Goal: Task Accomplishment & Management: Use online tool/utility

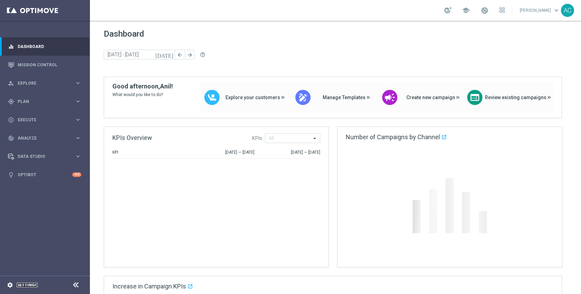
click at [28, 287] on link "Settings" at bounding box center [27, 285] width 21 height 4
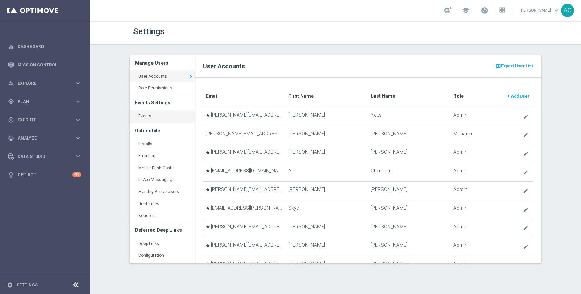
click at [177, 114] on link "Events keyboard_arrow_right" at bounding box center [162, 116] width 65 height 12
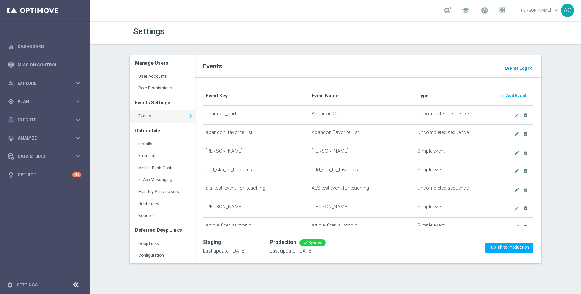
click at [515, 68] on b "Events Log" at bounding box center [516, 68] width 22 height 5
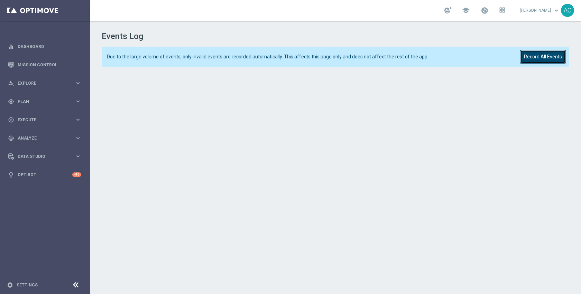
click at [547, 50] on button "Record All Events" at bounding box center [543, 56] width 46 height 13
click at [529, 66] on div "Due to the large volume of events, only invalid events are recorded automatical…" at bounding box center [336, 57] width 468 height 20
click at [534, 58] on button "Record All Events" at bounding box center [543, 56] width 46 height 13
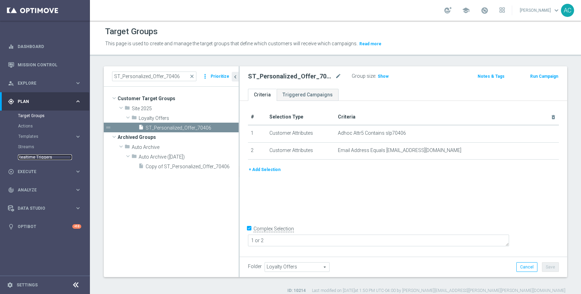
click at [29, 156] on link "Realtime Triggers" at bounding box center [45, 158] width 54 height 6
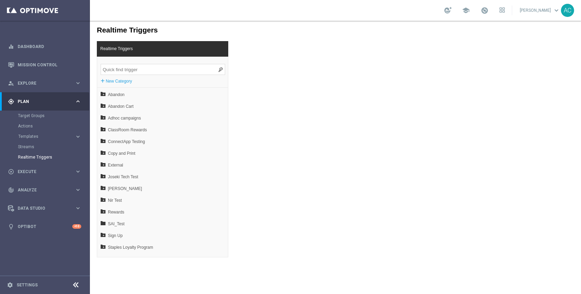
click at [141, 69] on input "search" at bounding box center [163, 69] width 124 height 11
paste input "MOBILE:update_cart_test QA"
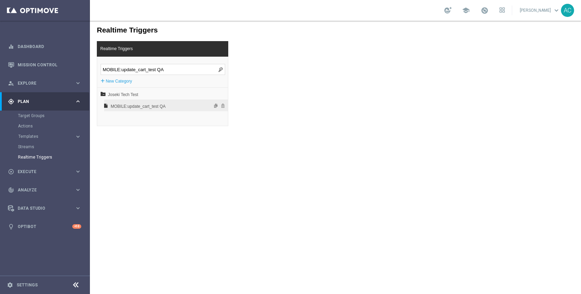
type input "MOBILE:update_cart_test QA"
click at [145, 107] on span "MOBILE:update_cart_test QA" at bounding box center [148, 107] width 74 height 12
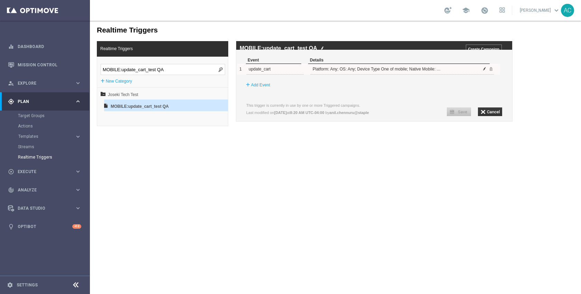
click at [483, 71] on span at bounding box center [484, 69] width 4 height 4
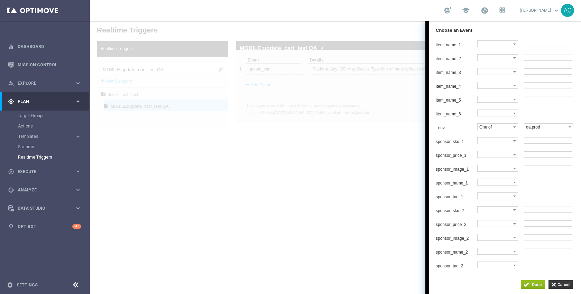
scroll to position [447, 0]
click at [552, 283] on input "button" at bounding box center [560, 284] width 24 height 9
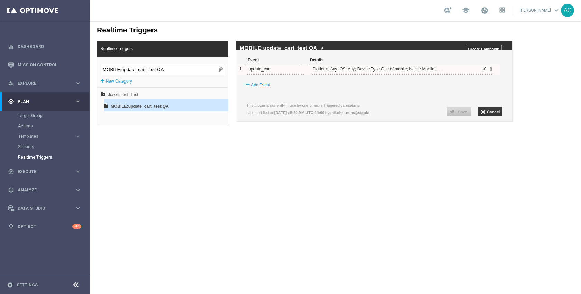
click at [484, 71] on span at bounding box center [484, 69] width 4 height 4
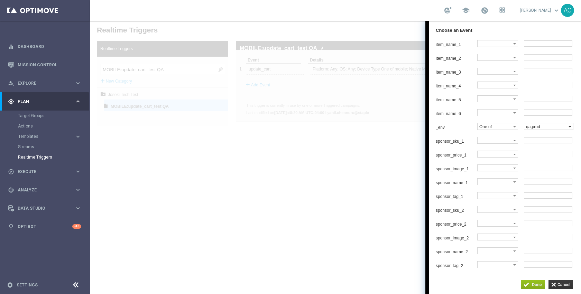
click at [533, 124] on label "qa,prod" at bounding box center [546, 126] width 44 height 6
click at [558, 281] on input "button" at bounding box center [560, 284] width 24 height 9
